Goal: Navigation & Orientation: Find specific page/section

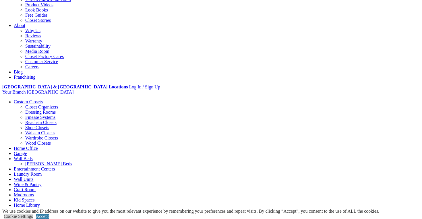
scroll to position [159, 0]
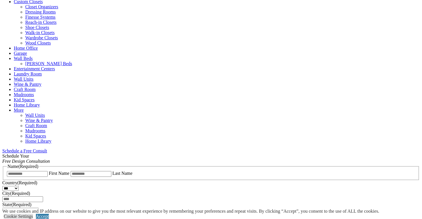
scroll to position [240, 0]
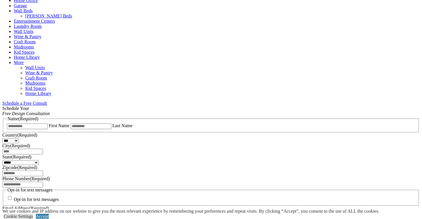
scroll to position [289, 0]
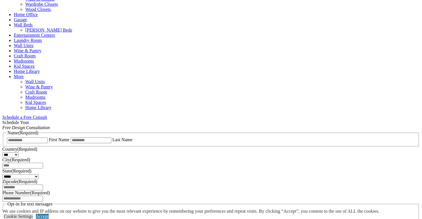
scroll to position [312, 0]
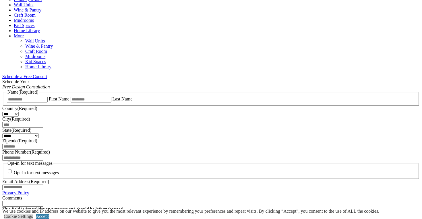
click at [47, 74] on span "Schedule a Free Consult (opens a dropdown menu)" at bounding box center [47, 76] width 0 height 5
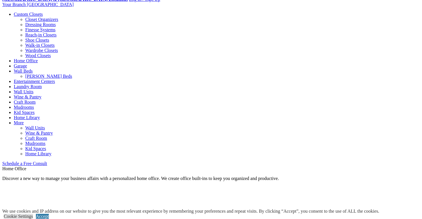
scroll to position [221, 0]
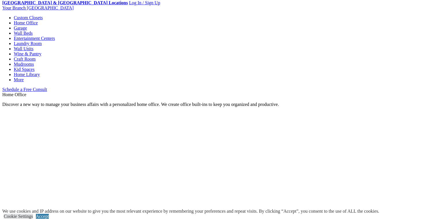
click at [33, 46] on link "Wall Units" at bounding box center [24, 48] width 20 height 5
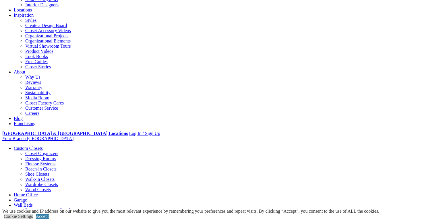
scroll to position [73, 0]
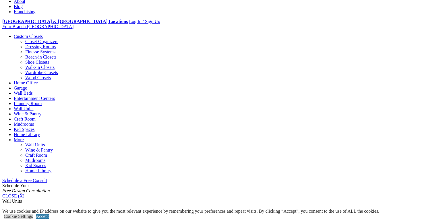
click at [30, 75] on link "Wardrobe Closets" at bounding box center [41, 72] width 33 height 5
